Goal: Task Accomplishment & Management: Manage account settings

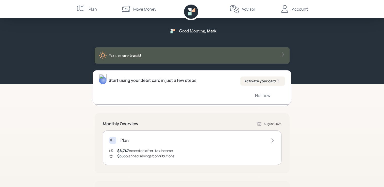
scroll to position [46, 0]
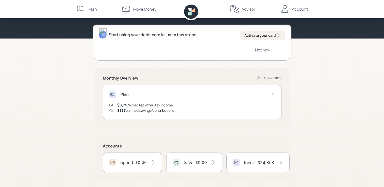
click at [266, 165] on h4 "$24,868" at bounding box center [266, 163] width 16 height 6
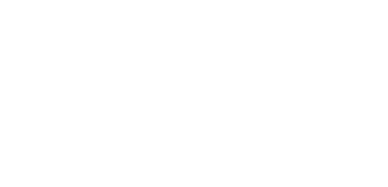
click at [228, 0] on html at bounding box center [194, 0] width 388 height 0
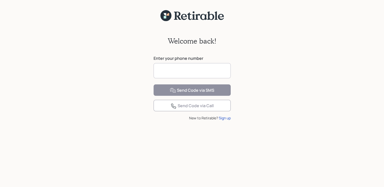
click at [179, 74] on input at bounding box center [191, 70] width 77 height 15
type input "**********"
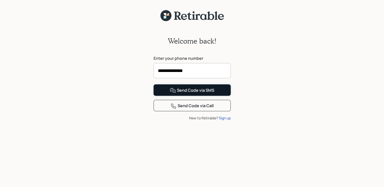
click at [199, 94] on div "Send Code via SMS" at bounding box center [192, 91] width 44 height 6
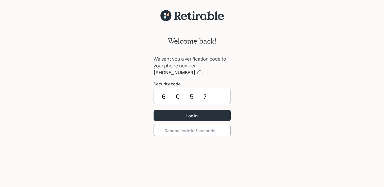
type input "6057"
click at [197, 113] on div "Log In" at bounding box center [191, 116] width 11 height 6
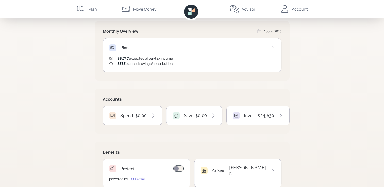
scroll to position [109, 0]
